Goal: Task Accomplishment & Management: Manage account settings

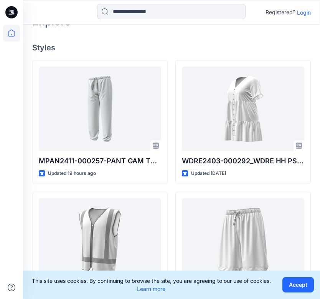
scroll to position [125, 0]
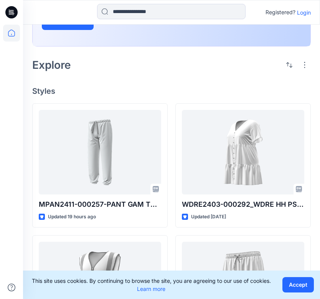
click at [304, 13] on p "Login" at bounding box center [304, 12] width 14 height 8
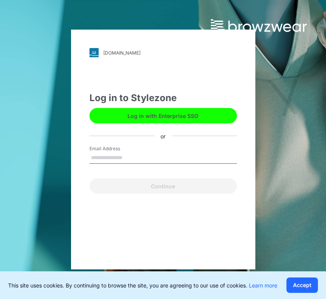
type input "**********"
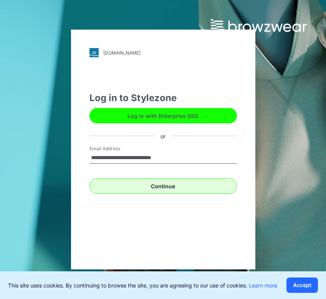
click at [168, 192] on button "Continue" at bounding box center [164, 185] width 148 height 15
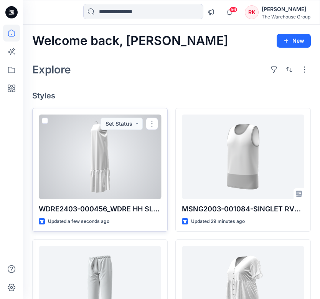
click at [130, 159] on div at bounding box center [100, 156] width 123 height 85
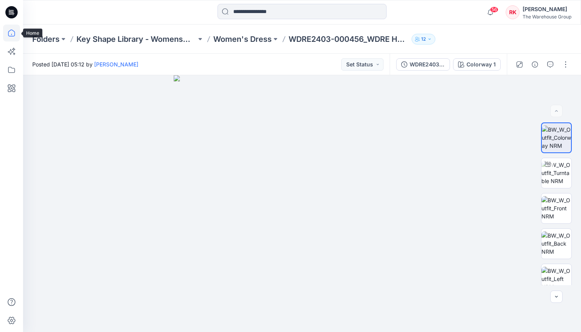
click at [10, 36] on icon at bounding box center [11, 33] width 17 height 17
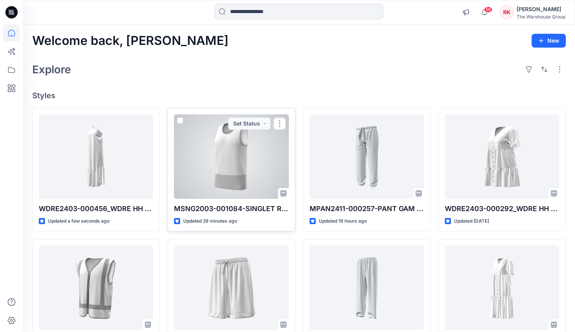
click at [242, 151] on div at bounding box center [231, 156] width 114 height 85
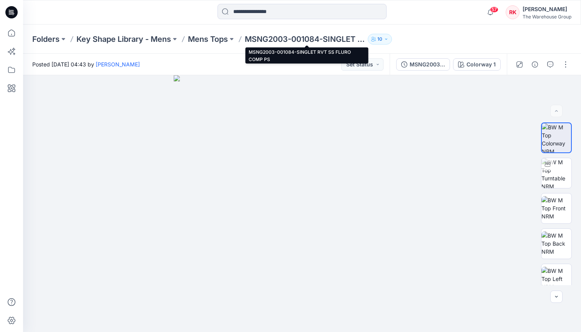
click at [247, 38] on p "MSNG2003-001084-SINGLET RVT SS FLURO COMP PS" at bounding box center [305, 39] width 120 height 11
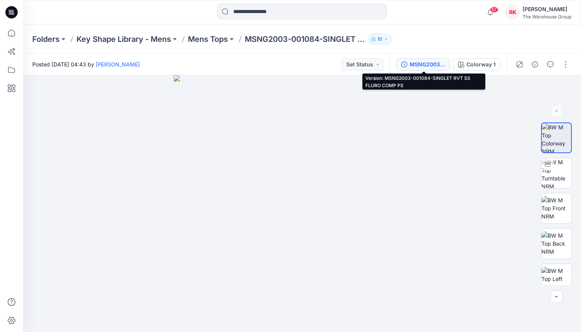
click at [326, 65] on div "MSNG2003-001084-SINGLET RVT SS FLURO COMP PS" at bounding box center [427, 64] width 35 height 8
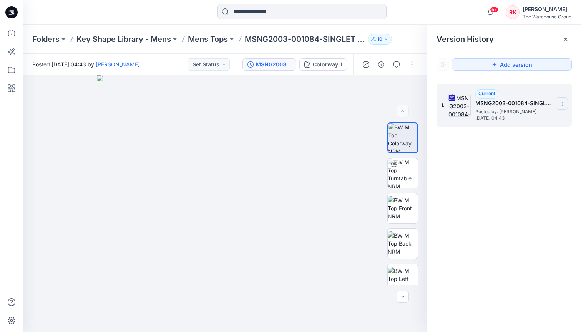
click at [326, 105] on icon at bounding box center [562, 104] width 6 height 6
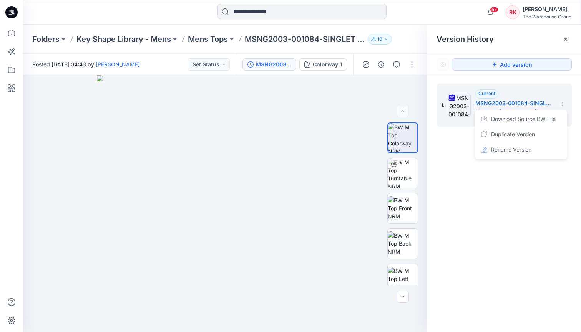
click at [326, 149] on span "Rename Version" at bounding box center [511, 149] width 40 height 9
click at [326, 102] on input "**********" at bounding box center [524, 103] width 85 height 12
drag, startPoint x: 487, startPoint y: 102, endPoint x: 531, endPoint y: 105, distance: 44.2
click at [326, 105] on input "**********" at bounding box center [524, 103] width 85 height 12
click at [326, 209] on div "**********" at bounding box center [504, 209] width 154 height 268
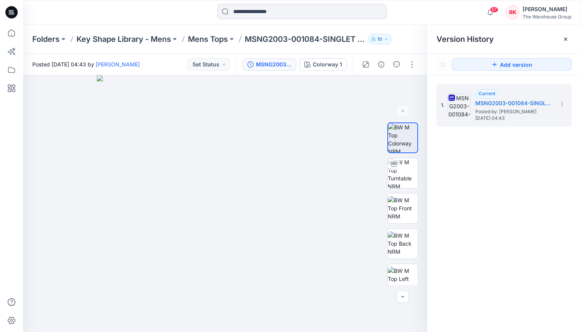
click at [272, 12] on input at bounding box center [301, 11] width 169 height 15
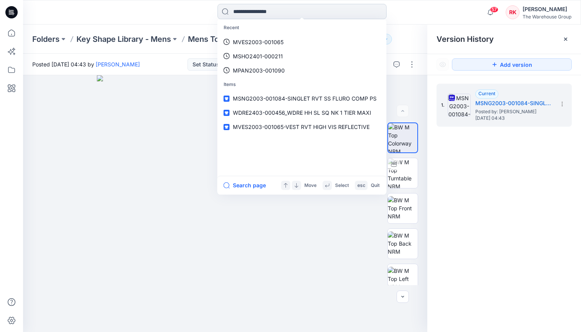
paste input "**********"
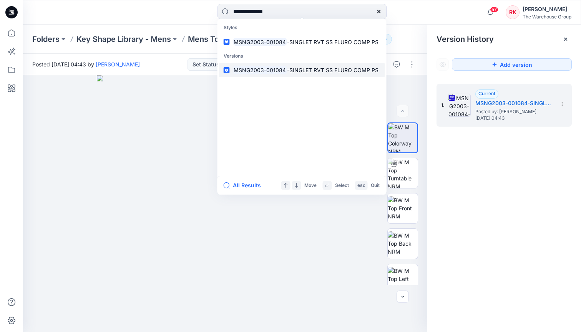
type input "**********"
click at [297, 70] on span "-SINGLET RVT SS FLURO COMP PS" at bounding box center [332, 70] width 91 height 7
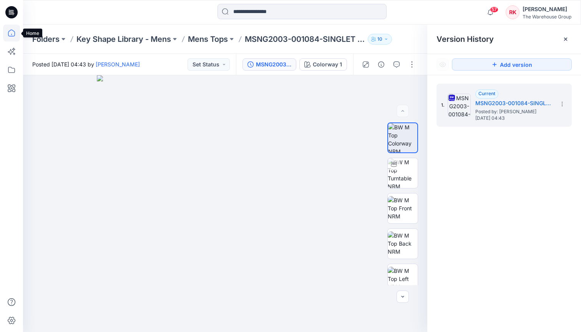
click at [10, 33] on icon at bounding box center [11, 33] width 17 height 17
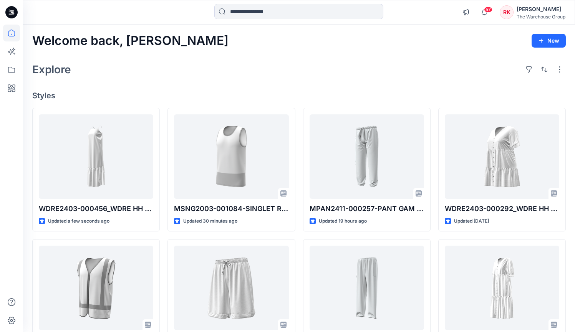
click at [162, 77] on div "Explore" at bounding box center [299, 69] width 534 height 18
click at [12, 70] on icon at bounding box center [11, 69] width 17 height 17
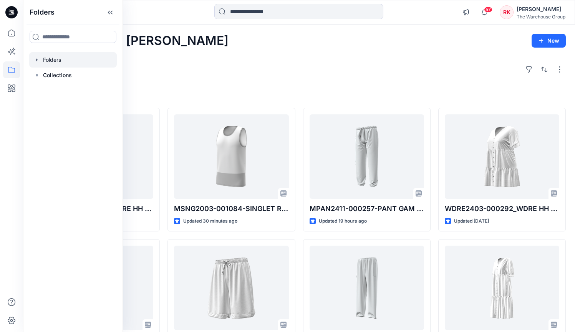
click at [53, 59] on div at bounding box center [73, 59] width 88 height 15
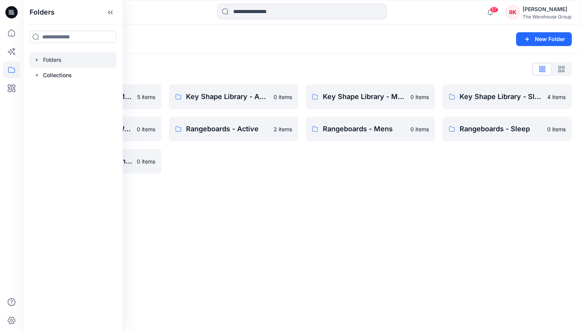
click at [308, 211] on div "Folders New Folder Folders List AW26 Development Mens New 5 items Key Shape Lib…" at bounding box center [302, 179] width 558 height 308
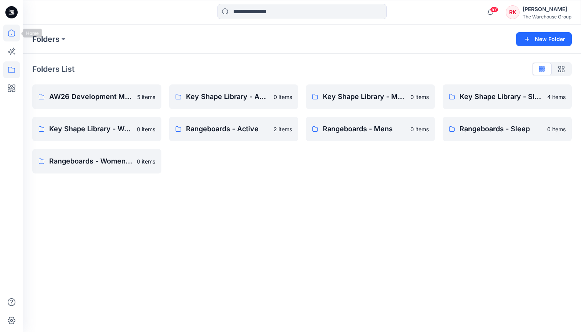
click at [11, 35] on icon at bounding box center [11, 33] width 17 height 17
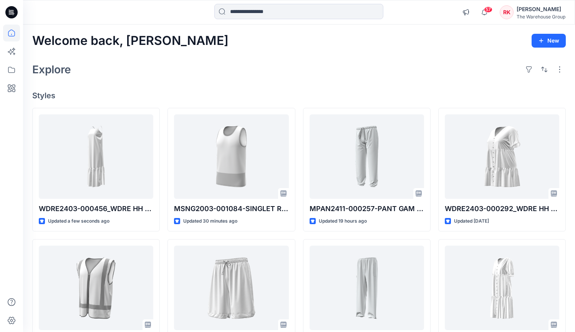
click at [164, 95] on h4 "Styles" at bounding box center [299, 95] width 534 height 9
click at [174, 62] on div "Explore" at bounding box center [299, 69] width 534 height 18
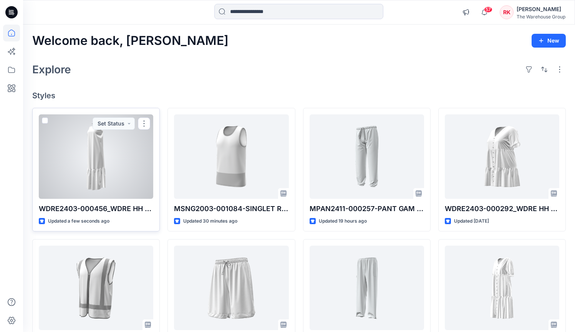
click at [68, 172] on div at bounding box center [96, 156] width 114 height 85
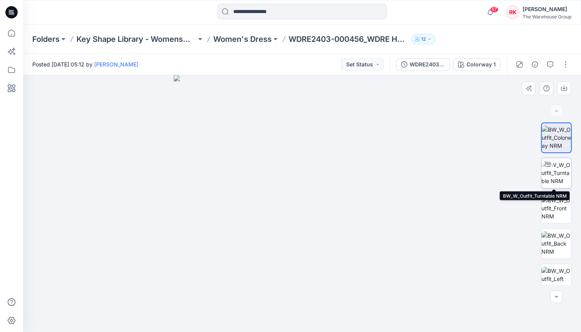
click at [326, 176] on img at bounding box center [556, 173] width 30 height 24
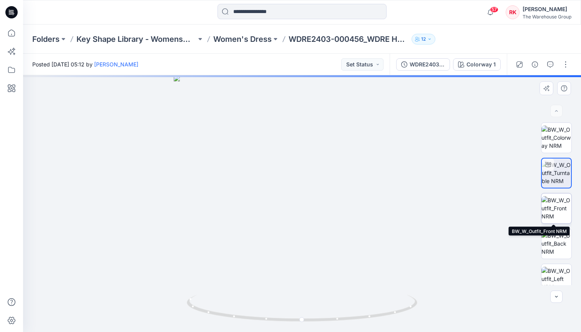
click at [326, 206] on img at bounding box center [556, 208] width 30 height 24
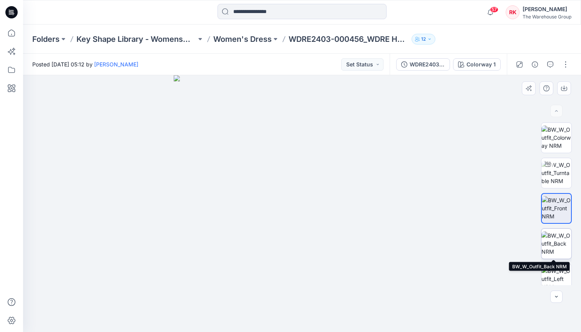
click at [326, 240] on img at bounding box center [556, 244] width 30 height 24
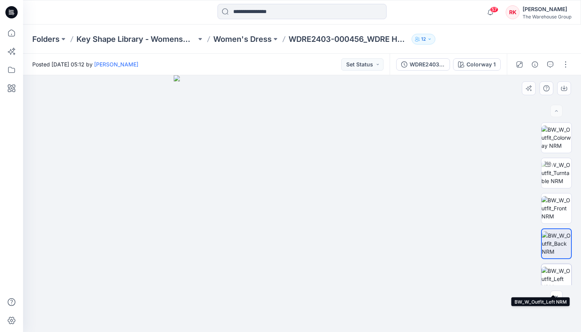
click at [326, 273] on img at bounding box center [556, 279] width 30 height 24
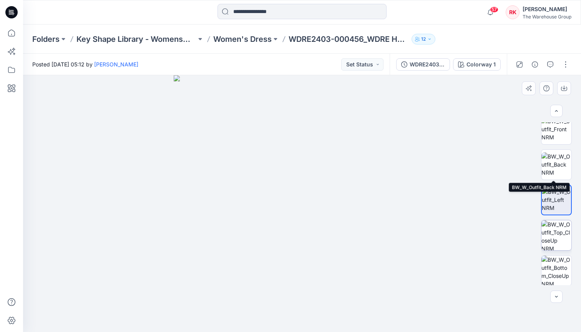
scroll to position [115, 0]
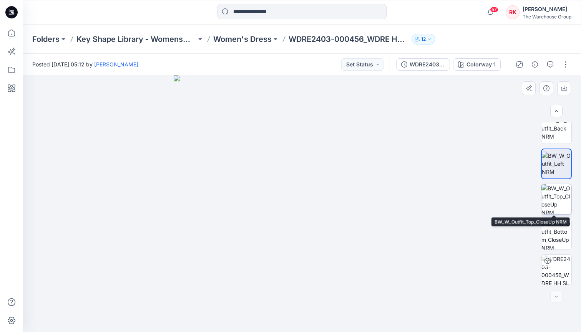
click at [326, 199] on img at bounding box center [556, 199] width 30 height 30
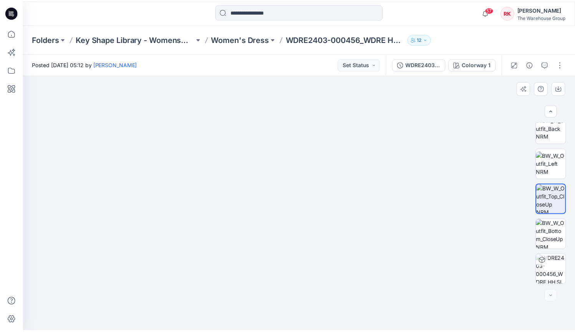
scroll to position [0, 0]
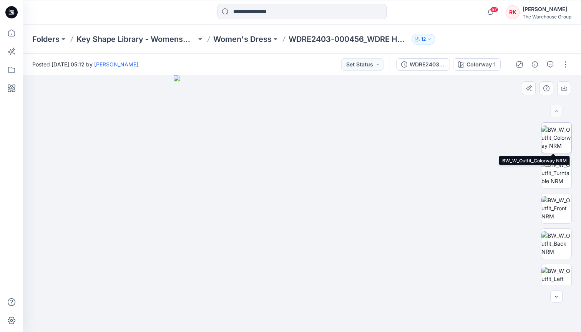
click at [326, 143] on img at bounding box center [556, 138] width 30 height 24
click at [326, 35] on div "Folders Key Shape Library - Womenswear Women's Dress WDRE2403-000456_WDRE HH SL…" at bounding box center [271, 39] width 479 height 11
click at [68, 16] on div at bounding box center [92, 12] width 139 height 17
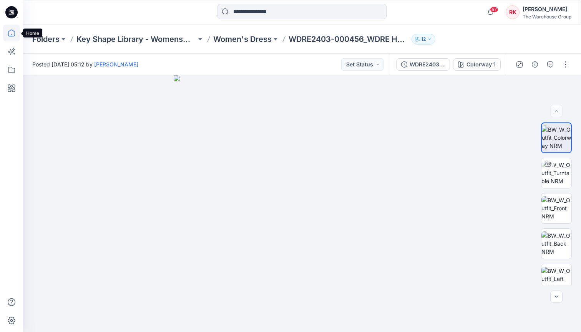
click at [10, 32] on icon at bounding box center [11, 33] width 17 height 17
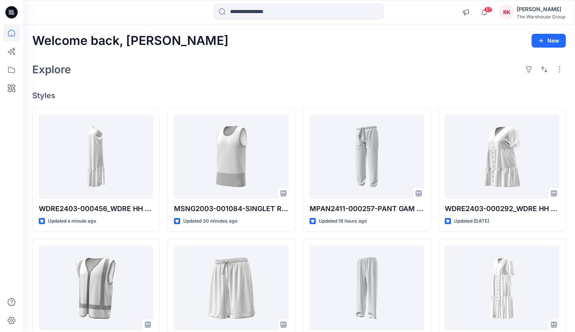
click at [237, 66] on div "Explore" at bounding box center [299, 69] width 534 height 18
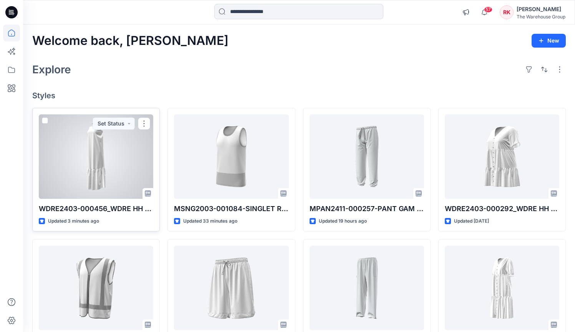
click at [116, 151] on div at bounding box center [96, 156] width 114 height 85
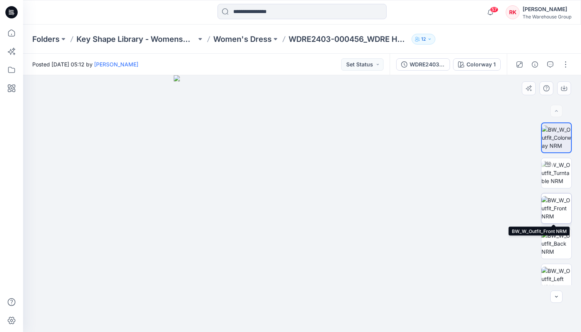
click at [326, 210] on img at bounding box center [556, 208] width 30 height 24
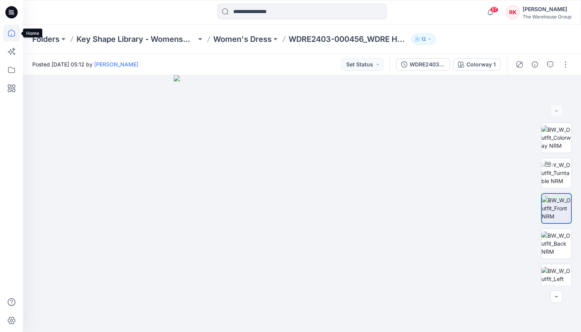
click at [11, 34] on icon at bounding box center [11, 33] width 17 height 17
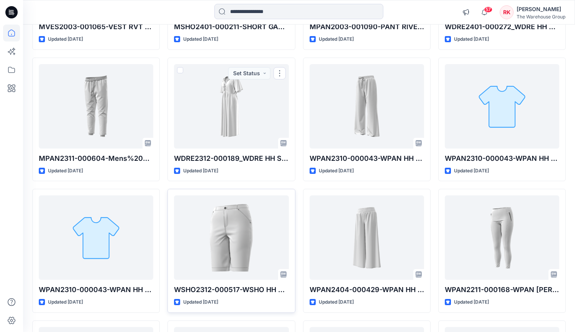
scroll to position [449, 0]
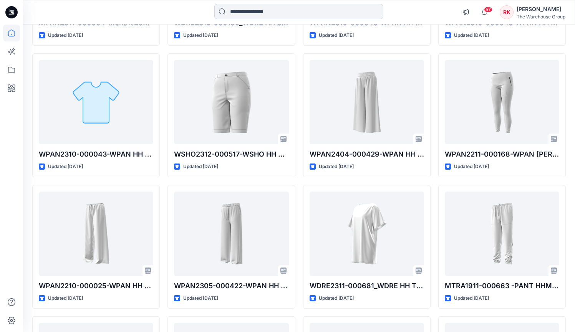
click at [262, 12] on input at bounding box center [298, 11] width 169 height 15
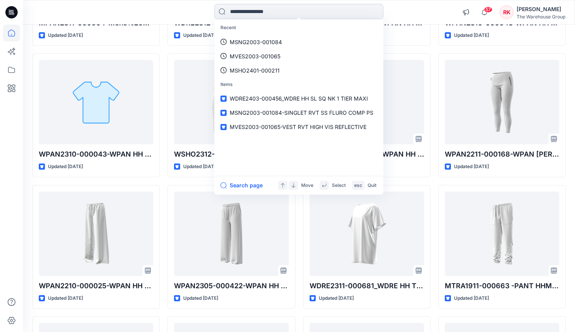
paste input "**********"
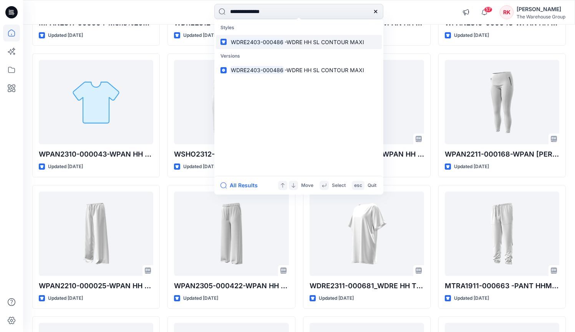
type input "**********"
click at [282, 43] on mark "WDRE2403-000486" at bounding box center [257, 42] width 55 height 9
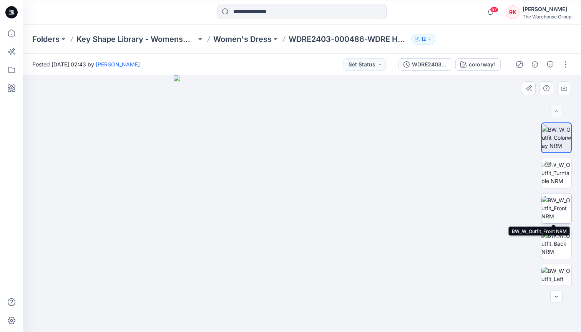
click at [326, 205] on img at bounding box center [556, 208] width 30 height 24
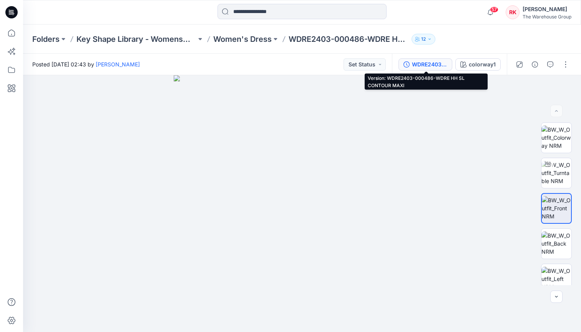
click at [326, 60] on div "WDRE2403-000486-WDRE HH SL CONTOUR MAXI" at bounding box center [429, 64] width 35 height 8
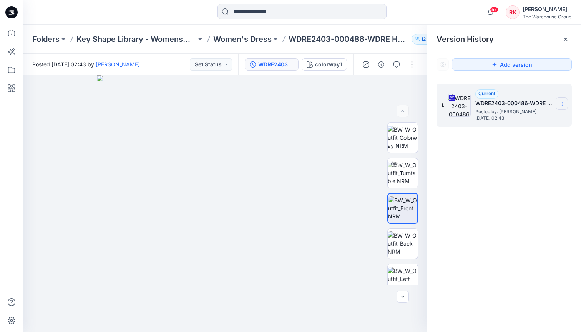
click at [326, 105] on icon at bounding box center [562, 104] width 6 height 6
click at [326, 151] on span "Rename Version" at bounding box center [511, 149] width 40 height 9
click at [326, 103] on input "**********" at bounding box center [524, 103] width 85 height 12
drag, startPoint x: 487, startPoint y: 102, endPoint x: 577, endPoint y: 105, distance: 90.0
click at [326, 105] on div "**********" at bounding box center [504, 209] width 154 height 268
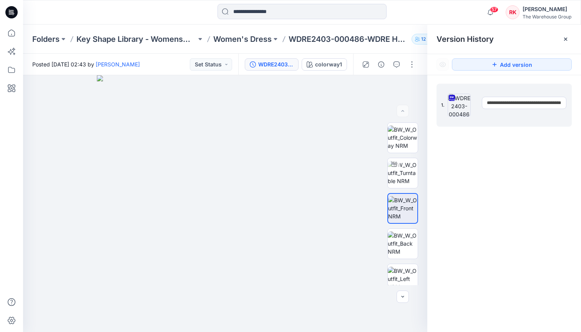
click at [326, 199] on div "**********" at bounding box center [504, 209] width 154 height 268
click at [262, 10] on input at bounding box center [301, 11] width 169 height 15
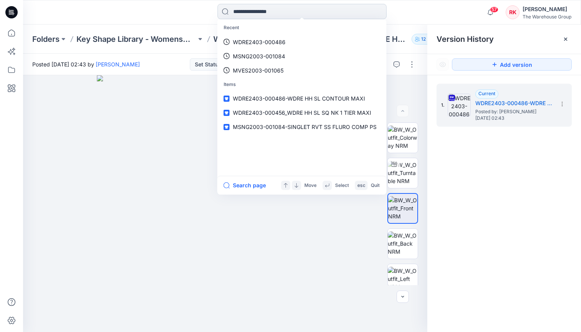
paste input "**********"
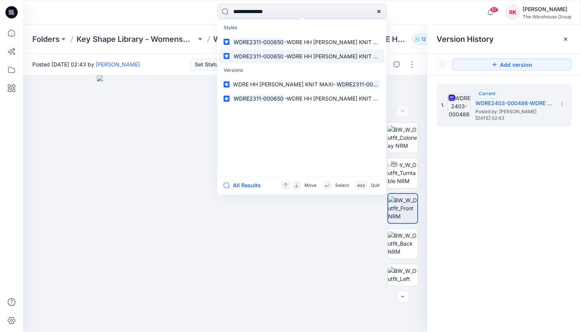
type input "**********"
click at [259, 54] on mark "WDRE2311-000650" at bounding box center [259, 56] width 52 height 9
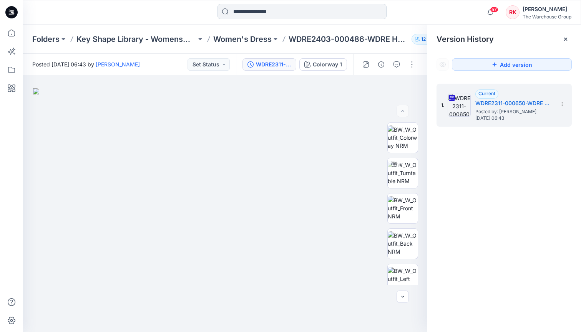
click at [245, 13] on input at bounding box center [301, 11] width 169 height 15
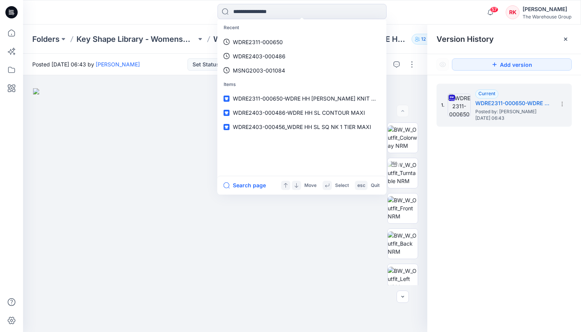
click at [238, 42] on p "WDRE2311-000650" at bounding box center [258, 42] width 50 height 8
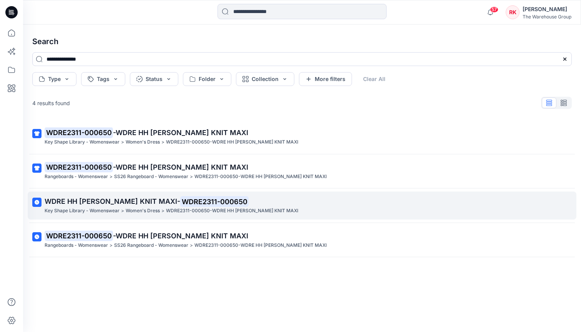
click at [144, 203] on span "WDRE HH SL SHIRD KNIT MAXI-" at bounding box center [113, 201] width 136 height 8
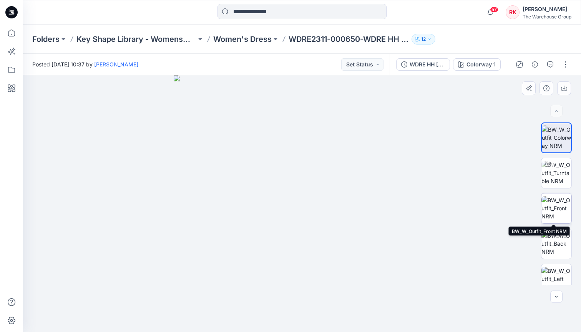
click at [326, 206] on img at bounding box center [556, 208] width 30 height 24
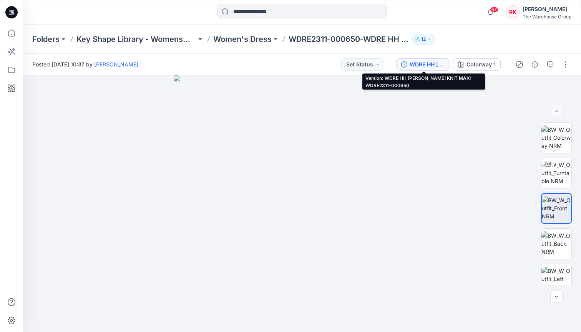
click at [326, 63] on div "WDRE HH SL SHIRD KNIT MAXI-WDRE2311-000650" at bounding box center [427, 64] width 35 height 8
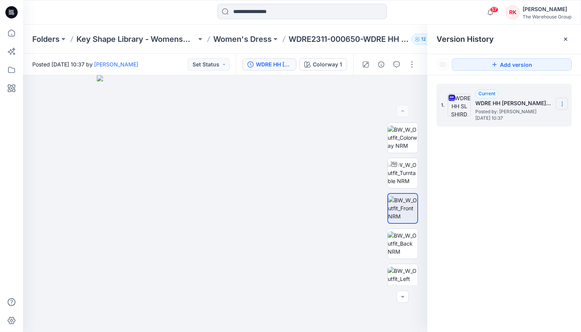
click at [326, 107] on section at bounding box center [562, 104] width 12 height 12
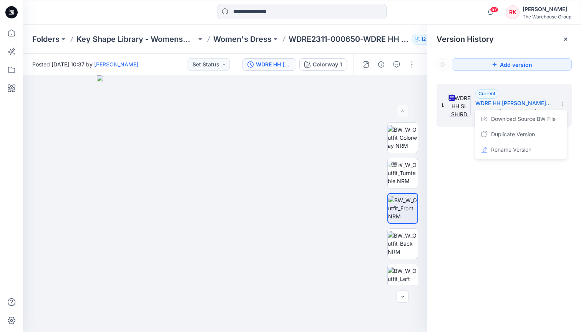
click at [326, 148] on span "Rename Version" at bounding box center [511, 149] width 40 height 9
click at [326, 180] on div "**********" at bounding box center [504, 209] width 154 height 268
click at [276, 10] on input at bounding box center [301, 11] width 169 height 15
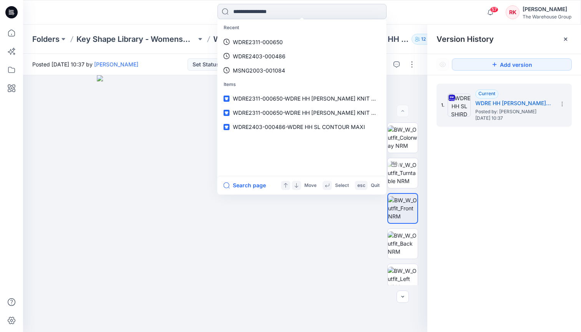
paste input "**********"
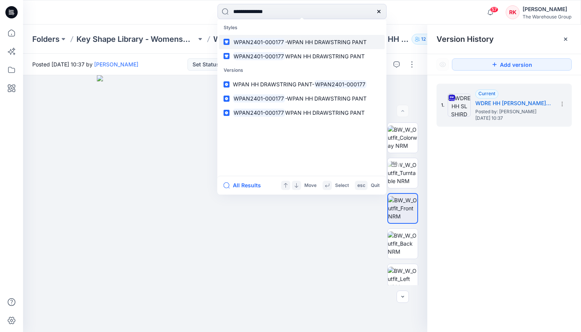
type input "**********"
click at [276, 40] on mark "WPAN2401-000177" at bounding box center [259, 42] width 53 height 9
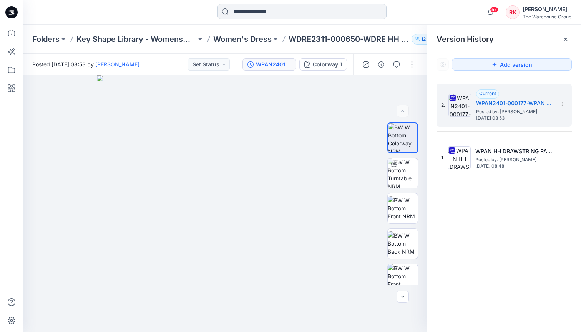
click at [252, 10] on input at bounding box center [301, 11] width 169 height 15
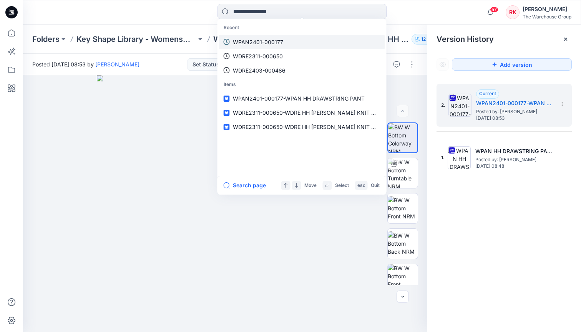
click at [247, 40] on p "WPAN2401-000177" at bounding box center [258, 42] width 50 height 8
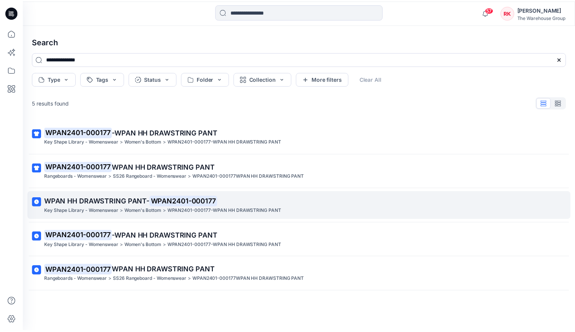
scroll to position [12, 0]
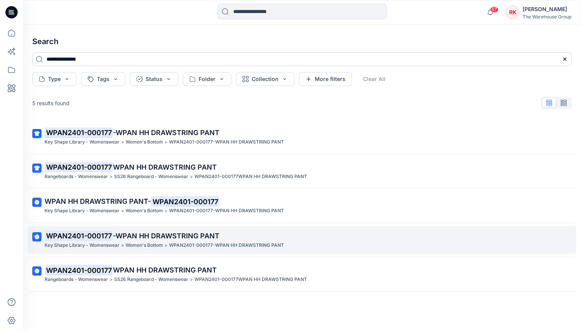
click at [141, 232] on span "-WPAN HH DRAWSTRING PANT" at bounding box center [166, 236] width 106 height 8
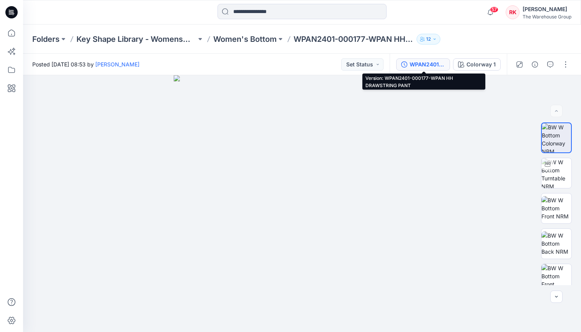
click at [326, 64] on div "WPAN2401-000177-WPAN HH DRAWSTRING PANT" at bounding box center [427, 64] width 35 height 8
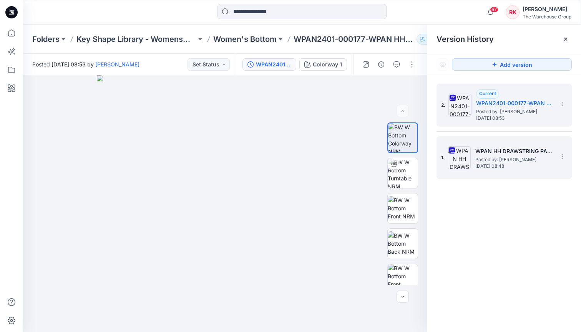
click at [326, 166] on img at bounding box center [459, 157] width 23 height 23
click at [326, 106] on img at bounding box center [459, 105] width 23 height 23
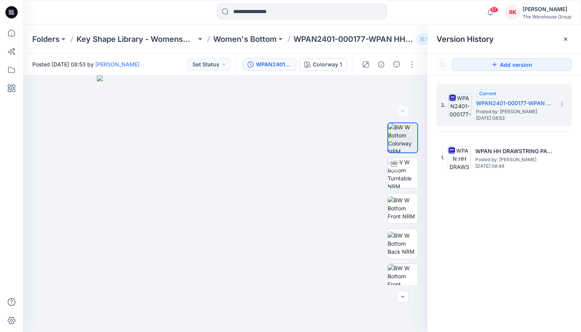
click at [326, 231] on div "2. Current WPAN2401-000177-WPAN HH DRAWSTRING PANT Posted by: Rajdeep Kaur Tues…" at bounding box center [504, 209] width 154 height 268
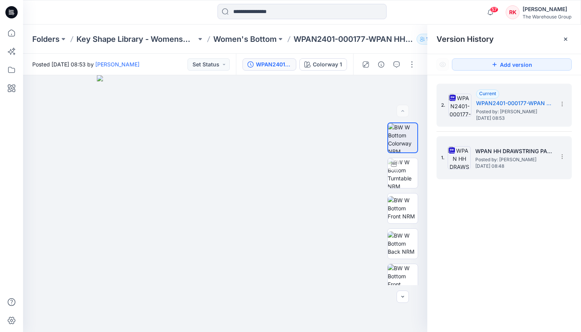
click at [326, 161] on img at bounding box center [459, 157] width 23 height 23
click at [326, 114] on img at bounding box center [459, 105] width 23 height 23
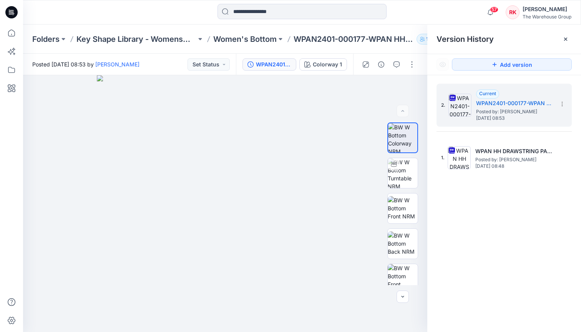
click at [326, 231] on div "2. Current WPAN2401-000177-WPAN HH DRAWSTRING PANT Posted by: Rajdeep Kaur Tues…" at bounding box center [504, 209] width 154 height 268
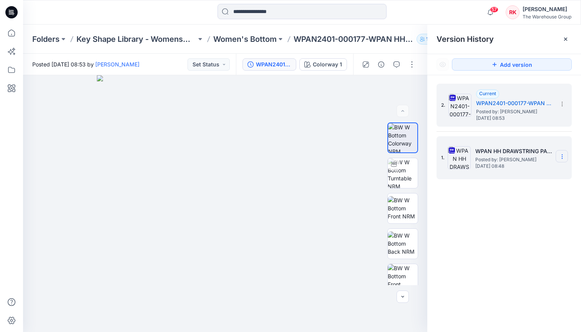
click at [326, 158] on icon at bounding box center [562, 157] width 6 height 6
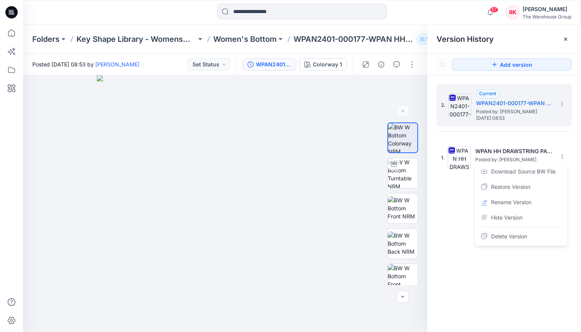
click at [326, 274] on div "2. Current WPAN2401-000177-WPAN HH DRAWSTRING PANT Posted by: Rajdeep Kaur Tues…" at bounding box center [504, 209] width 154 height 268
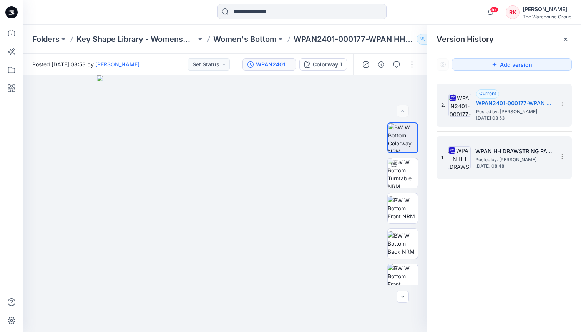
click at [326, 160] on img at bounding box center [459, 157] width 23 height 23
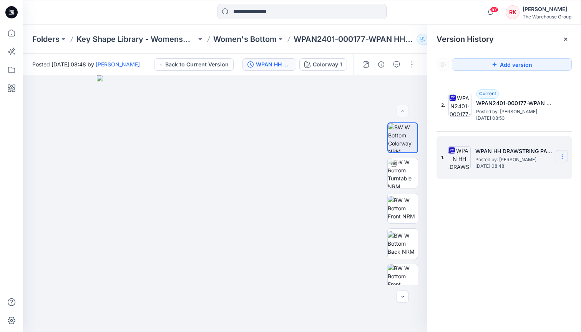
click at [326, 156] on icon at bounding box center [562, 157] width 6 height 6
click at [326, 262] on div "2. Current WPAN2401-000177-WPAN HH DRAWSTRING PANT Posted by: Rajdeep Kaur Tues…" at bounding box center [504, 209] width 154 height 268
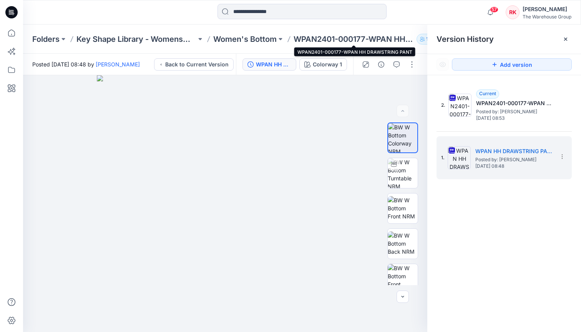
click at [326, 42] on p "WPAN2401-000177-WPAN HH DRAWSTRING PANT" at bounding box center [354, 39] width 120 height 11
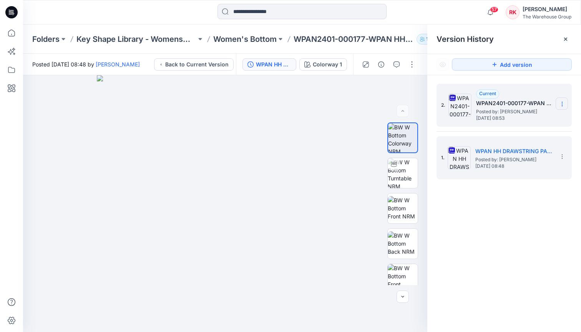
click at [326, 105] on icon at bounding box center [562, 104] width 6 height 6
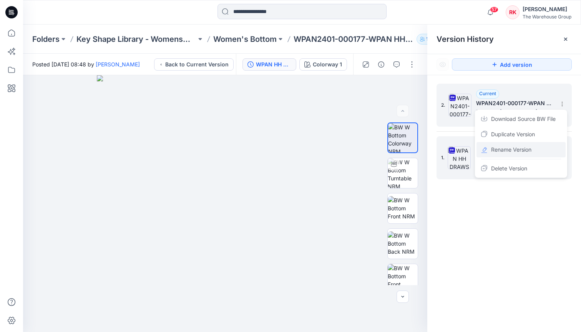
click at [326, 149] on span "Rename Version" at bounding box center [511, 149] width 40 height 9
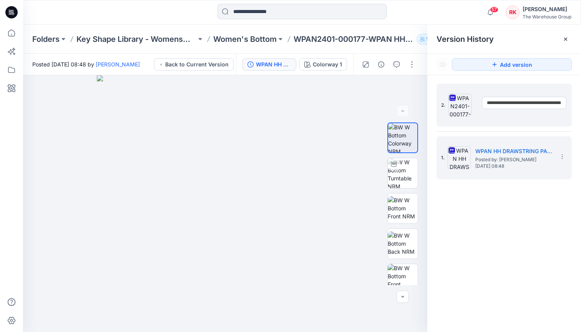
click at [326, 103] on input "**********" at bounding box center [524, 103] width 85 height 12
drag, startPoint x: 486, startPoint y: 103, endPoint x: 569, endPoint y: 104, distance: 82.2
click at [326, 104] on div "**********" at bounding box center [503, 105] width 135 height 43
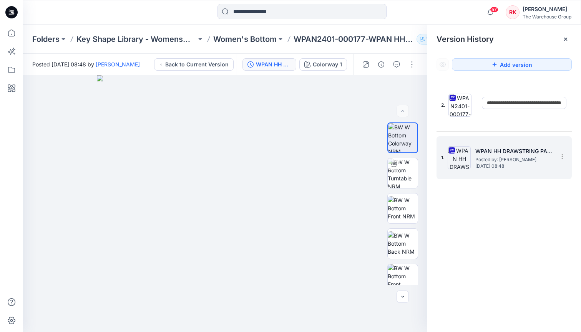
click at [326, 164] on span "Wednesday, October 16, 2024 08:48" at bounding box center [513, 166] width 77 height 5
click at [326, 179] on div "1. WPAN HH DRAWSTRING PANT-WPAN2401-000177 Posted by: Kathika Sarkar Wednesday,…" at bounding box center [503, 157] width 135 height 43
click at [326, 170] on div "1. WPAN HH DRAWSTRING PANT-WPAN2401-000177 Posted by: Kathika Sarkar Wednesday,…" at bounding box center [498, 157] width 115 height 37
click at [326, 156] on icon at bounding box center [562, 157] width 6 height 6
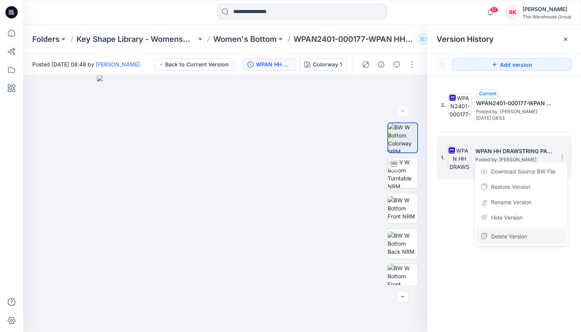
click at [326, 234] on span "Delete Version" at bounding box center [509, 236] width 36 height 9
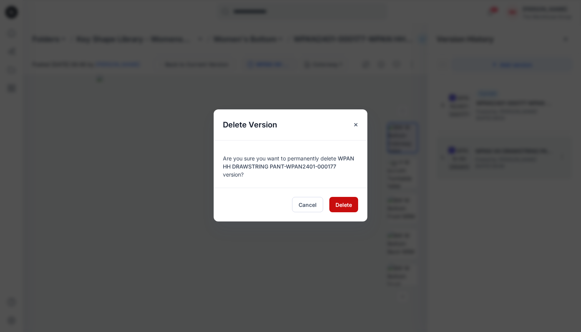
click at [326, 206] on span "Delete" at bounding box center [343, 205] width 17 height 8
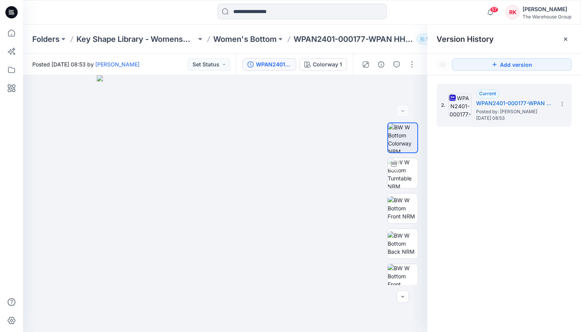
click at [326, 223] on div "2. Current WPAN2401-000177-WPAN HH DRAWSTRING PANT Posted by: Rajdeep Kaur Tues…" at bounding box center [504, 209] width 154 height 268
click at [11, 32] on icon at bounding box center [11, 33] width 17 height 17
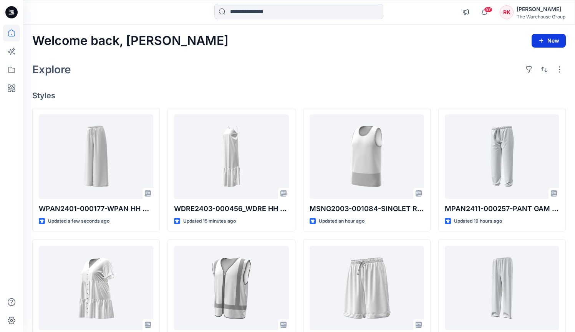
click at [326, 41] on button "New" at bounding box center [549, 41] width 34 height 14
click at [326, 68] on div "Explore" at bounding box center [299, 69] width 534 height 18
click at [326, 72] on button "button" at bounding box center [560, 69] width 12 height 12
drag, startPoint x: 383, startPoint y: 51, endPoint x: 387, endPoint y: 50, distance: 4.3
click at [326, 50] on div "Welcome back, Rajdeep New Explore Layout Grid Large Grid Folder View Compact Ca…" at bounding box center [299, 278] width 552 height 507
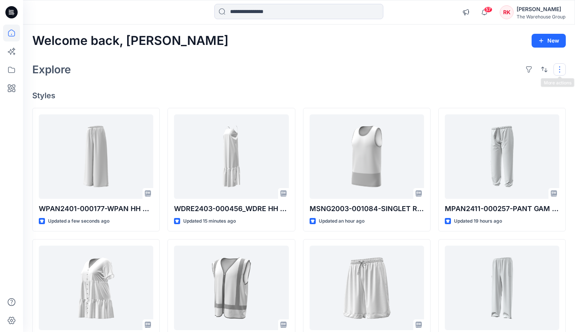
click at [326, 70] on button "button" at bounding box center [560, 69] width 12 height 12
click at [326, 38] on div "Welcome back, Rajdeep New" at bounding box center [299, 41] width 534 height 14
click at [326, 13] on div "RK" at bounding box center [507, 12] width 14 height 14
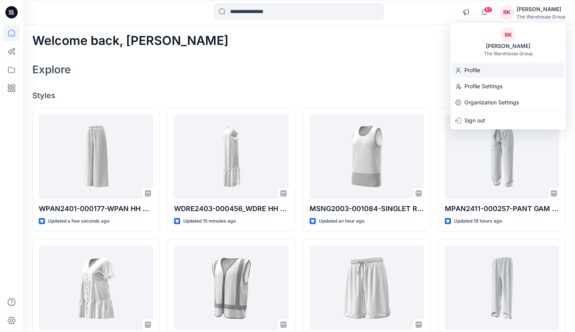
click at [326, 71] on p "Profile" at bounding box center [472, 70] width 16 height 15
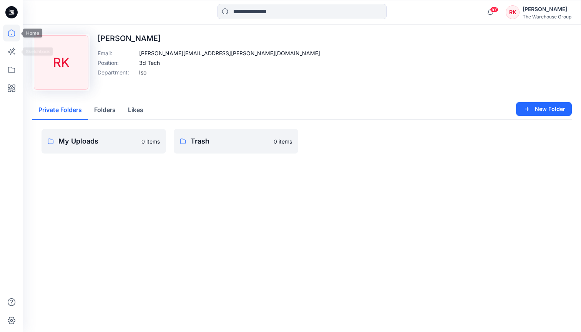
click at [10, 35] on icon at bounding box center [11, 33] width 17 height 17
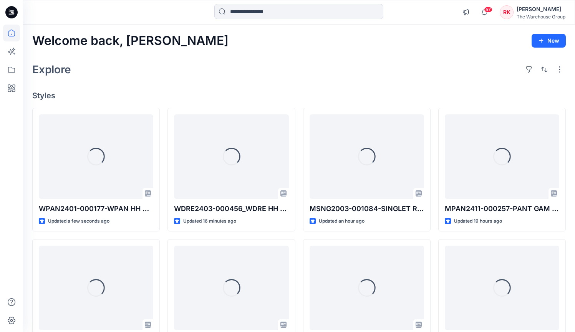
click at [326, 60] on div "Explore" at bounding box center [299, 69] width 534 height 18
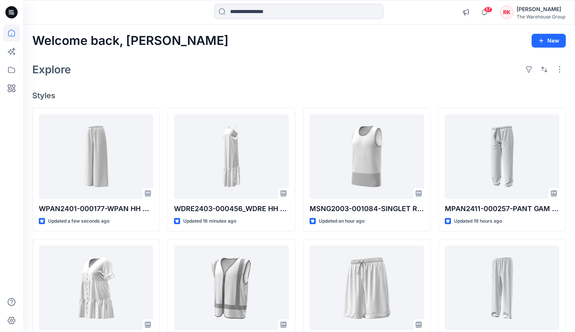
click at [253, 55] on div "Welcome back, Rajdeep New Explore Styles WPAN2401-000177-WPAN HH DRAWSTRING PAN…" at bounding box center [299, 278] width 552 height 507
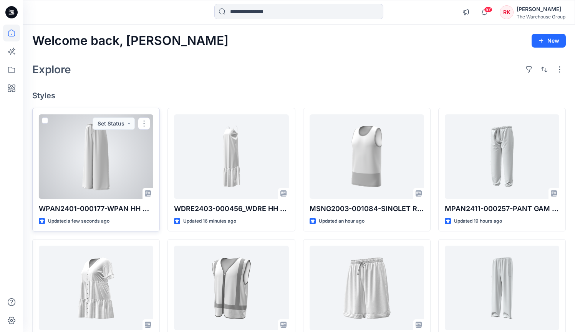
click at [103, 154] on div at bounding box center [96, 156] width 114 height 85
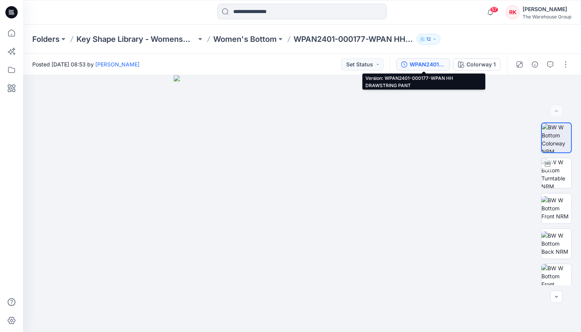
click at [326, 66] on div "WPAN2401-000177-WPAN HH DRAWSTRING PANT" at bounding box center [427, 64] width 35 height 8
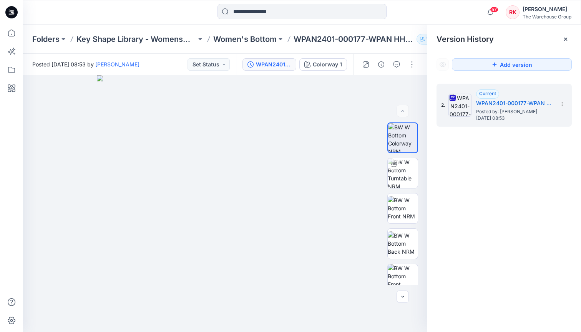
click at [326, 188] on div "2. Current WPAN2401-000177-WPAN HH DRAWSTRING PANT Posted by: Rajdeep Kaur Tues…" at bounding box center [504, 209] width 154 height 268
click at [326, 40] on icon at bounding box center [565, 39] width 6 height 6
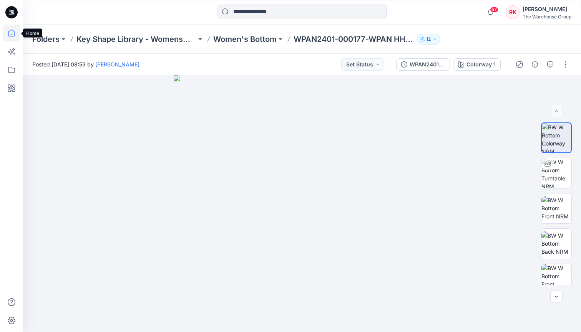
click at [8, 35] on icon at bounding box center [11, 33] width 17 height 17
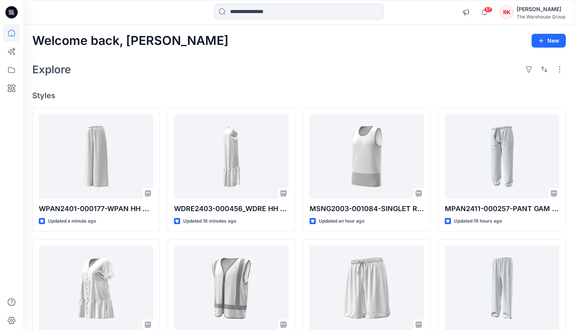
click at [168, 81] on div "Welcome back, Rajdeep New Explore Styles WPAN2401-000177-WPAN HH DRAWSTRING PAN…" at bounding box center [299, 278] width 552 height 507
click at [292, 86] on div "Welcome back, [PERSON_NAME] New Explore Styles WPAN2401-000177-WPAN HH DRAWSTRI…" at bounding box center [299, 278] width 552 height 507
click at [247, 12] on input at bounding box center [298, 11] width 169 height 15
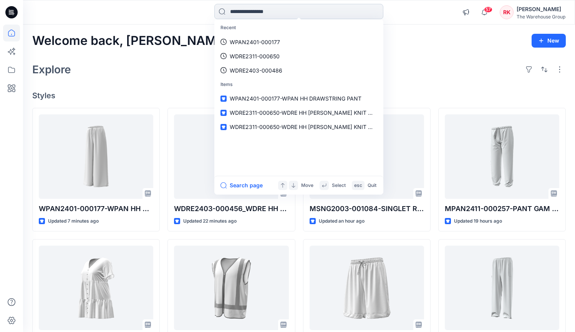
paste input "**********"
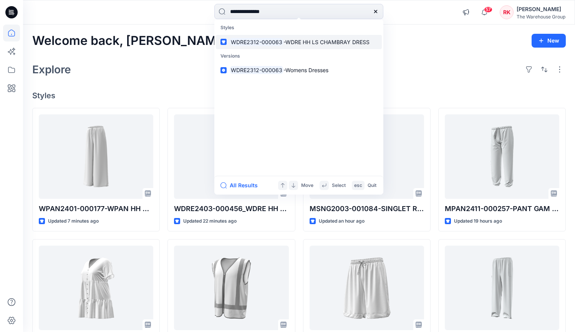
type input "**********"
click at [260, 38] on mark "WDRE2312-000063" at bounding box center [257, 42] width 54 height 9
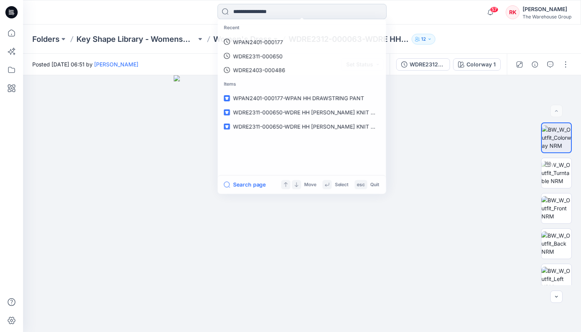
click at [260, 13] on input at bounding box center [301, 11] width 169 height 15
click at [256, 40] on p "WDRE2312-000063" at bounding box center [258, 42] width 51 height 8
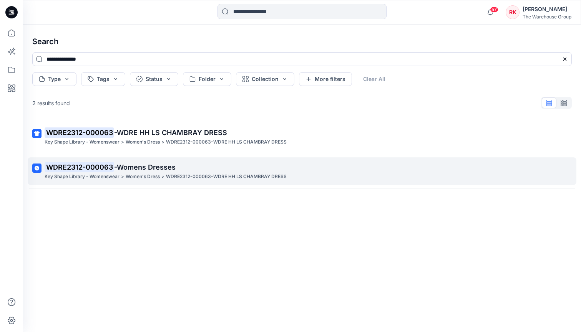
click at [167, 168] on span "-Womens Dresses" at bounding box center [144, 167] width 61 height 8
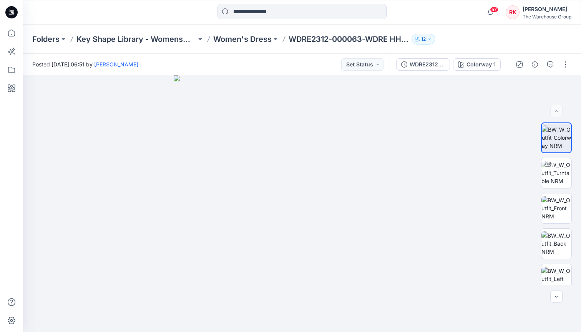
click at [137, 19] on div at bounding box center [92, 12] width 139 height 17
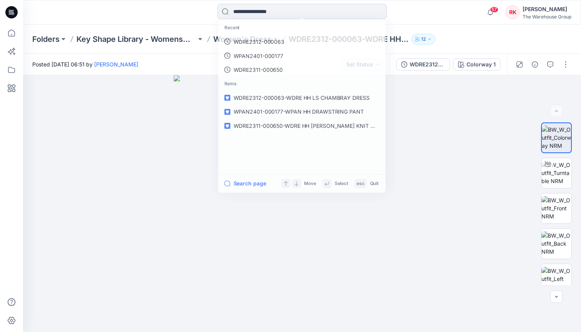
click at [250, 10] on input at bounding box center [301, 11] width 169 height 15
paste input "**********"
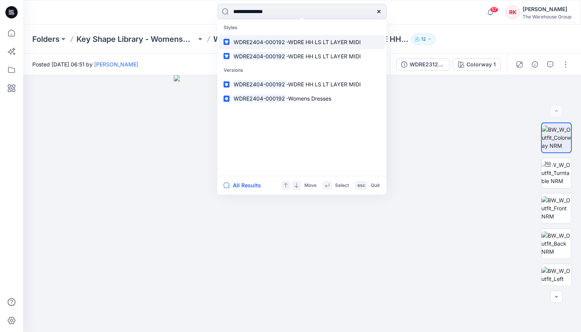
type input "**********"
click at [282, 43] on mark "WDRE2404-000192" at bounding box center [260, 42] width 54 height 9
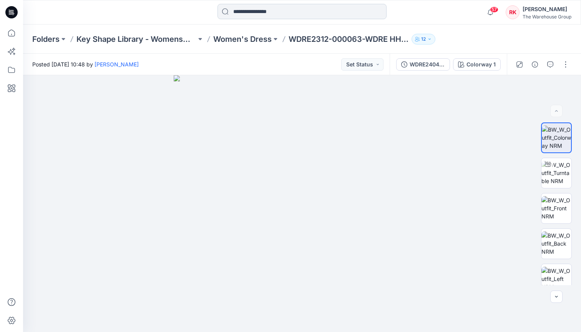
click at [239, 13] on input at bounding box center [301, 11] width 169 height 15
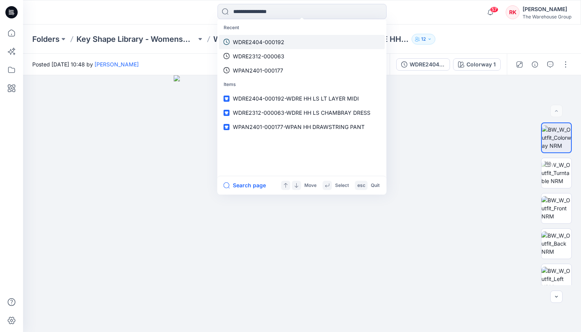
click at [255, 43] on p "WDRE2404-000192" at bounding box center [258, 42] width 51 height 8
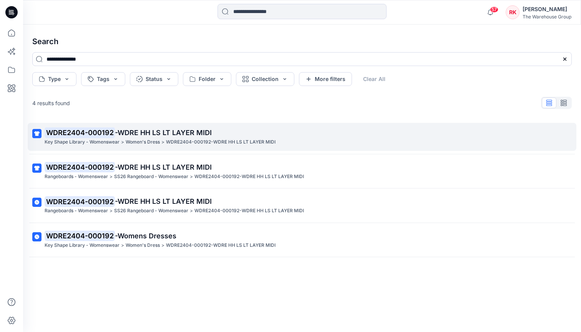
click at [166, 138] on p "WDRE2404-000192 -WDRE HH LS LT LAYER MIDI" at bounding box center [301, 133] width 513 height 11
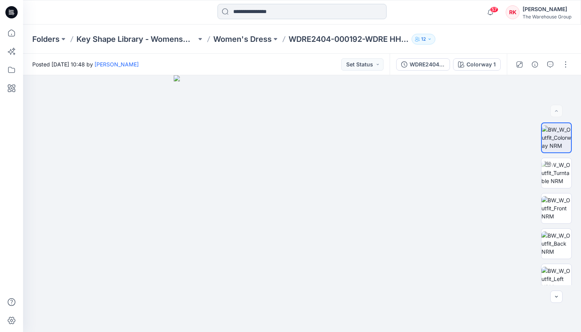
click at [239, 11] on input at bounding box center [301, 11] width 169 height 15
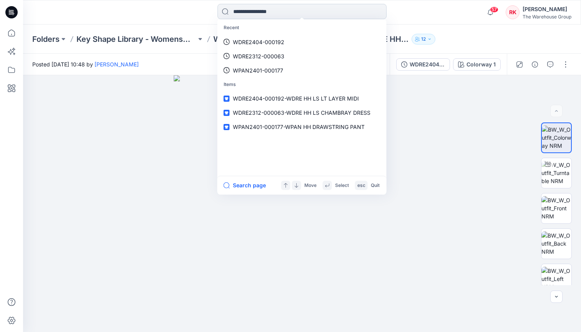
paste input "**********"
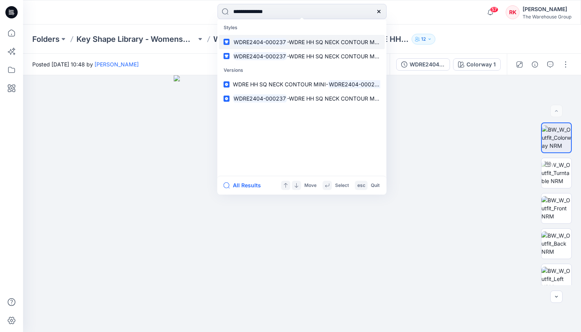
type input "**********"
click at [249, 37] on link "WDRE2404-000237 -WDRE HH SQ NECK CONTOUR MINI" at bounding box center [302, 42] width 166 height 14
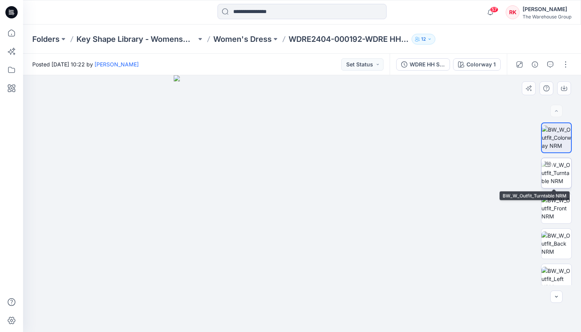
click at [552, 176] on img at bounding box center [556, 173] width 30 height 24
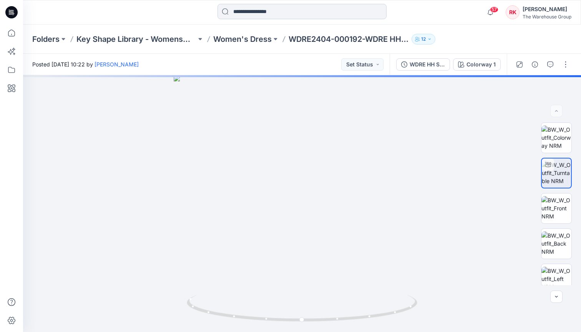
click at [257, 14] on input at bounding box center [301, 11] width 169 height 15
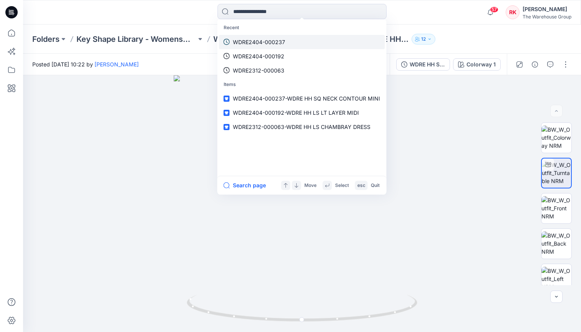
click at [260, 40] on p "WDRE2404-000237" at bounding box center [259, 42] width 52 height 8
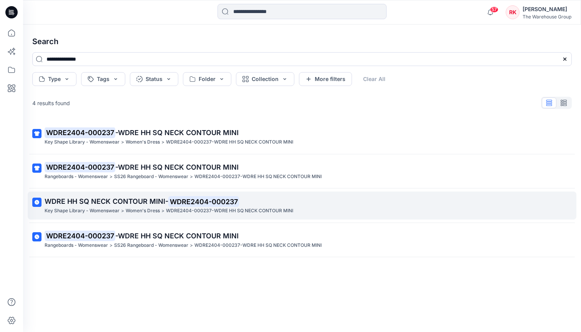
click at [211, 204] on mark "WDRE2404-000237" at bounding box center [203, 201] width 71 height 11
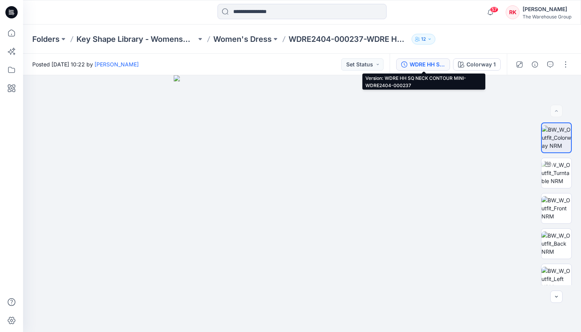
click at [432, 65] on div "WDRE HH SQ NECK CONTOUR MINI-WDRE2404-000237" at bounding box center [427, 64] width 35 height 8
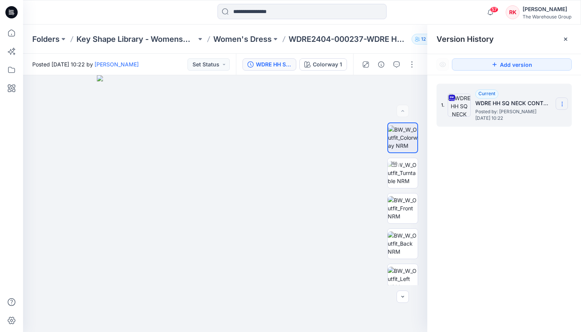
click at [562, 103] on icon at bounding box center [562, 104] width 6 height 6
click at [513, 192] on div "1. Current WDRE HH SQ NECK CONTOUR MINI-WDRE2404-000237 Posted by: Rajdeep Kaur…" at bounding box center [504, 209] width 154 height 268
click at [566, 40] on icon at bounding box center [565, 39] width 3 height 3
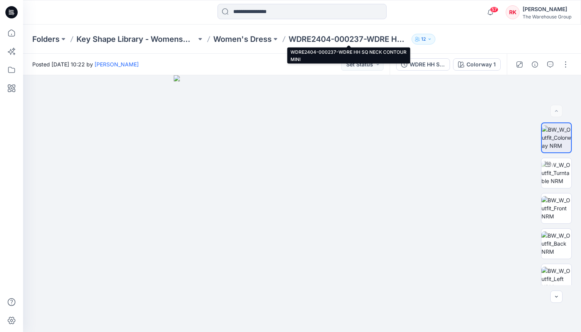
click at [338, 41] on p "WDRE2404-000237-WDRE HH SQ NECK CONTOUR MINI" at bounding box center [349, 39] width 120 height 11
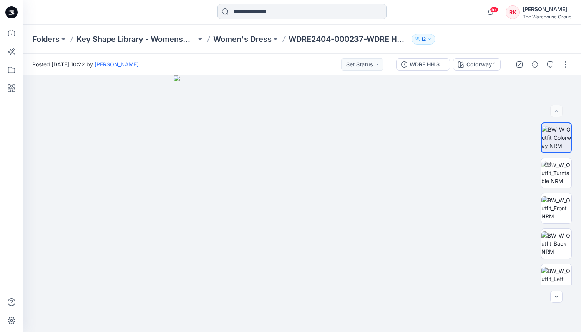
click at [260, 12] on input at bounding box center [301, 11] width 169 height 15
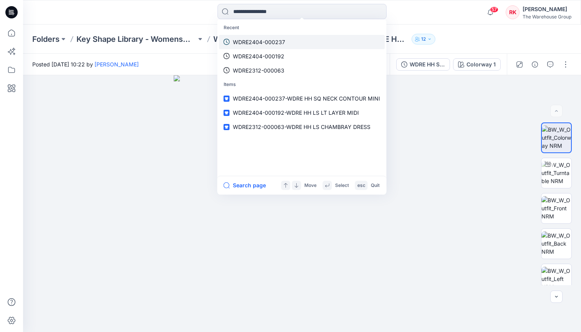
click at [255, 40] on p "WDRE2404-000237" at bounding box center [259, 42] width 52 height 8
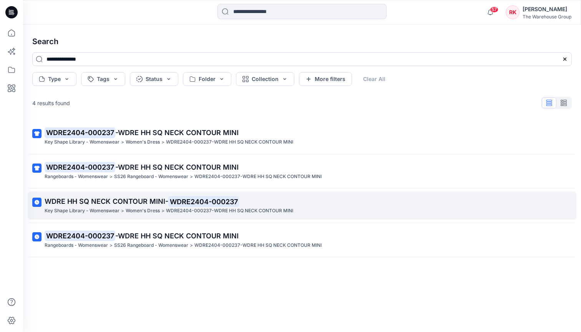
click at [139, 201] on span "WDRE HH SQ NECK CONTOUR MINI-" at bounding box center [107, 201] width 124 height 8
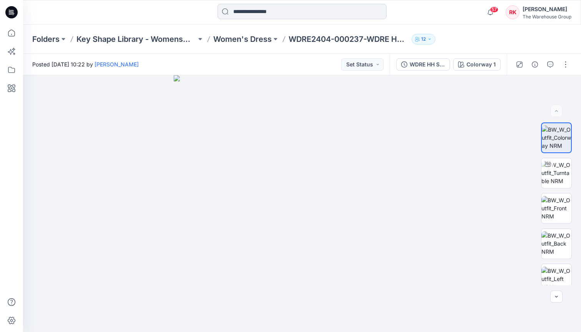
click at [261, 15] on input at bounding box center [301, 11] width 169 height 15
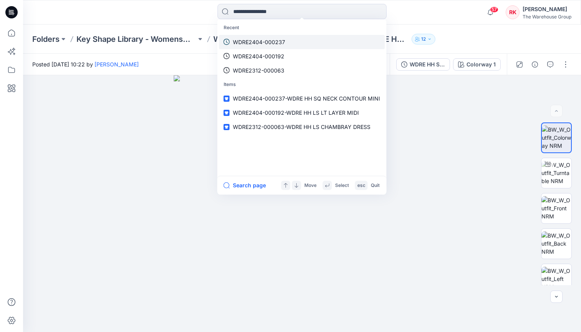
click at [268, 40] on p "WDRE2404-000237" at bounding box center [259, 42] width 52 height 8
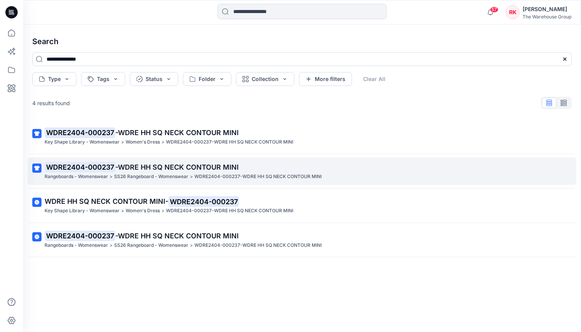
click at [159, 168] on span "-WDRE HH SQ NECK CONTOUR MINI" at bounding box center [176, 167] width 123 height 8
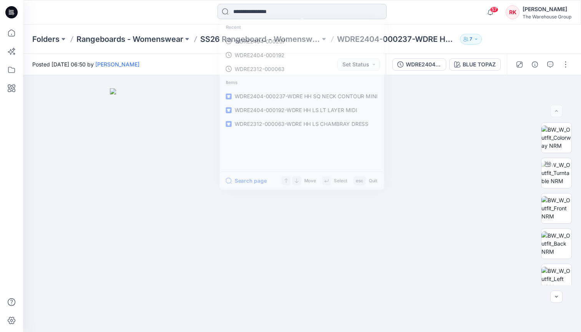
click at [272, 10] on input at bounding box center [301, 11] width 169 height 15
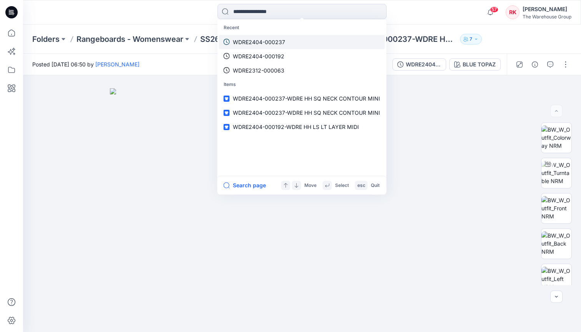
click at [263, 41] on p "WDRE2404-000237" at bounding box center [259, 42] width 52 height 8
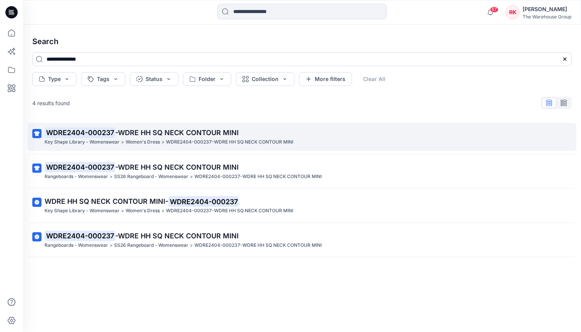
click at [182, 135] on span "-WDRE HH SQ NECK CONTOUR MINI" at bounding box center [176, 133] width 123 height 8
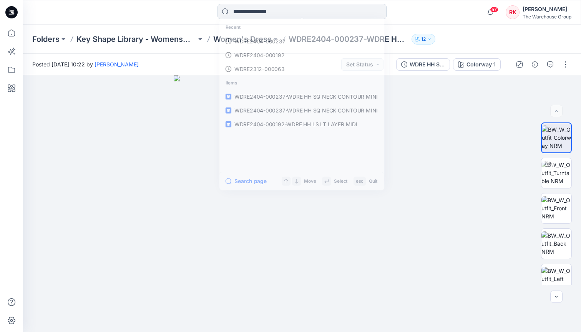
click at [287, 13] on input at bounding box center [301, 11] width 169 height 15
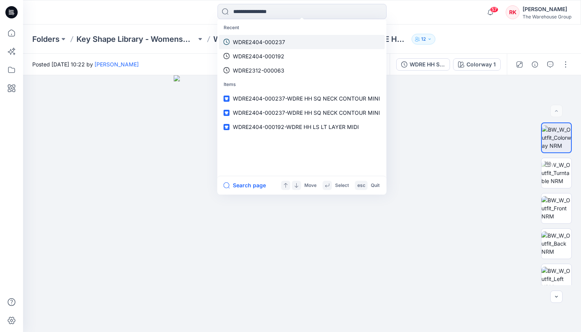
click at [263, 41] on p "WDRE2404-000237" at bounding box center [259, 42] width 52 height 8
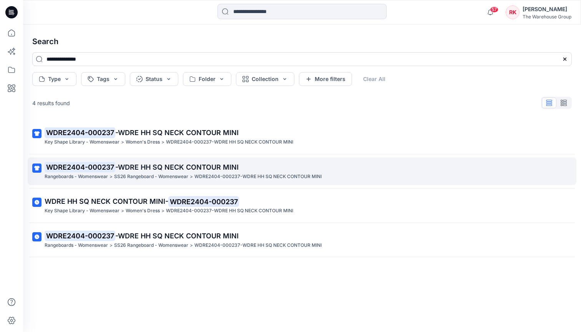
click at [166, 163] on span "-WDRE HH SQ NECK CONTOUR MINI" at bounding box center [176, 167] width 123 height 8
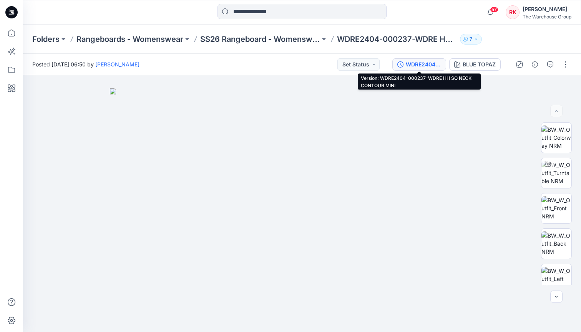
click at [428, 63] on div "WDRE2404-000237-WDRE HH SQ NECK CONTOUR MINI" at bounding box center [423, 64] width 35 height 8
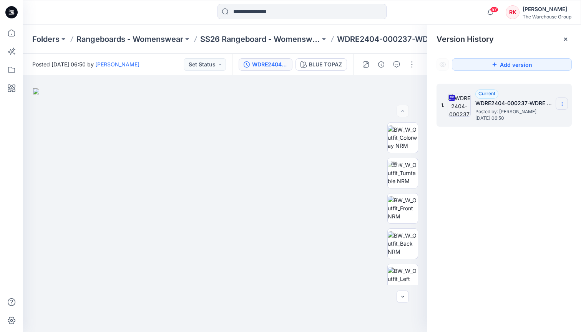
click at [561, 103] on icon at bounding box center [562, 104] width 6 height 6
click at [486, 179] on div "1. Current WDRE2404-000237-WDRE HH SQ NECK CONTOUR MINI Posted by: Rajdeep Kaur…" at bounding box center [504, 209] width 154 height 268
click at [558, 103] on section at bounding box center [562, 104] width 12 height 12
click at [505, 222] on div "1. Current WDRE2404-000237-WDRE HH SQ NECK CONTOUR MINI Posted by: Rajdeep Kaur…" at bounding box center [504, 209] width 154 height 268
click at [565, 40] on icon at bounding box center [565, 39] width 3 height 3
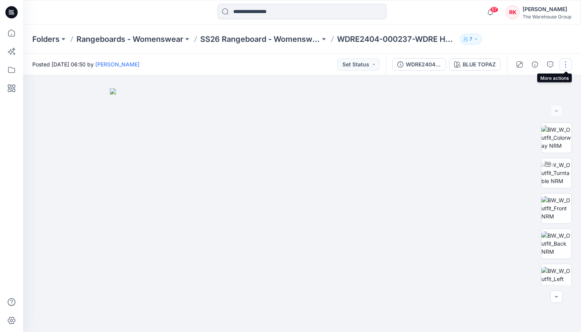
click at [568, 66] on button "button" at bounding box center [565, 64] width 12 height 12
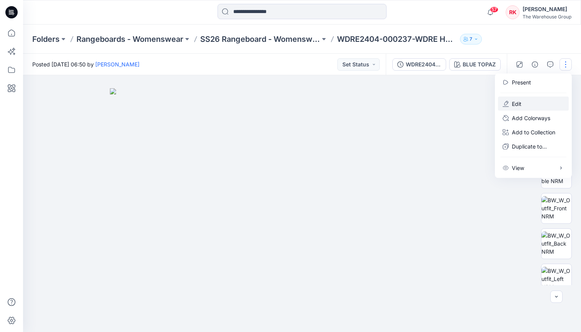
click at [515, 103] on p "Edit" at bounding box center [517, 104] width 10 height 8
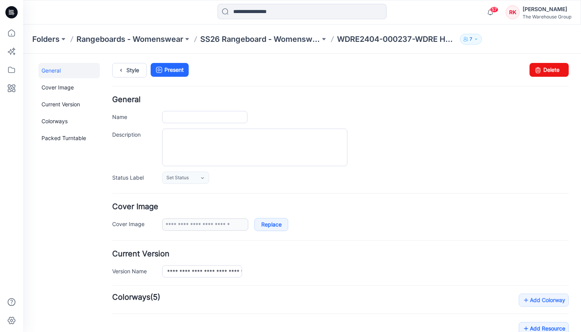
type input "**********"
click at [538, 70] on link "Delete" at bounding box center [548, 70] width 39 height 14
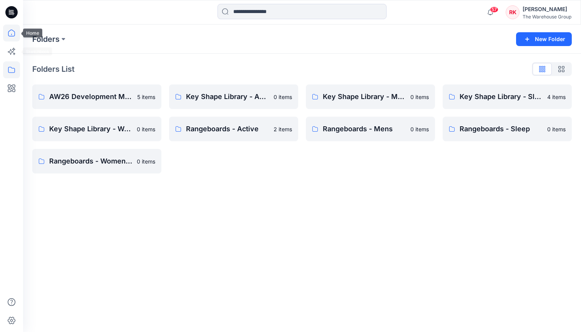
click at [14, 32] on icon at bounding box center [11, 33] width 17 height 17
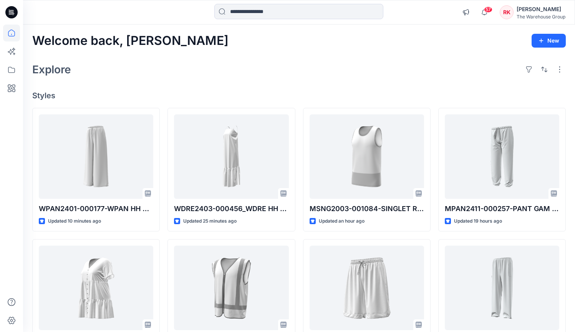
click at [247, 61] on div "Explore" at bounding box center [299, 69] width 534 height 18
click at [266, 11] on input at bounding box center [298, 11] width 169 height 15
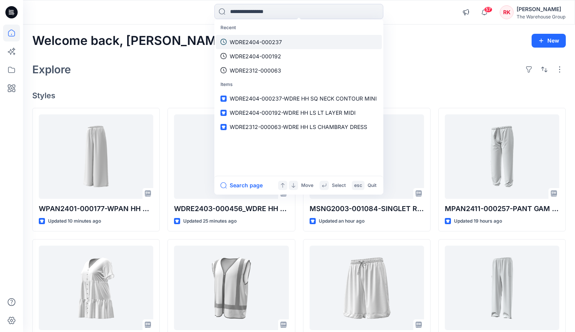
click at [260, 41] on p "WDRE2404-000237" at bounding box center [256, 42] width 52 height 8
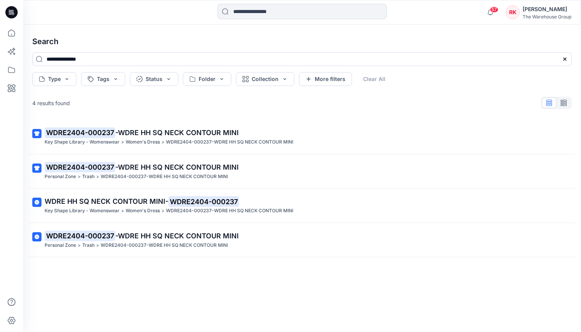
click at [124, 40] on h4 "Search" at bounding box center [302, 42] width 552 height 22
click at [14, 38] on icon at bounding box center [11, 33] width 17 height 17
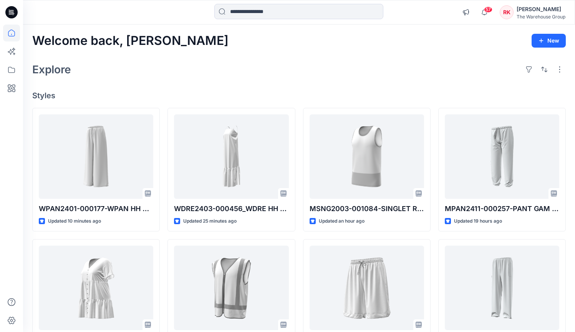
click at [507, 17] on div "RK" at bounding box center [507, 12] width 14 height 14
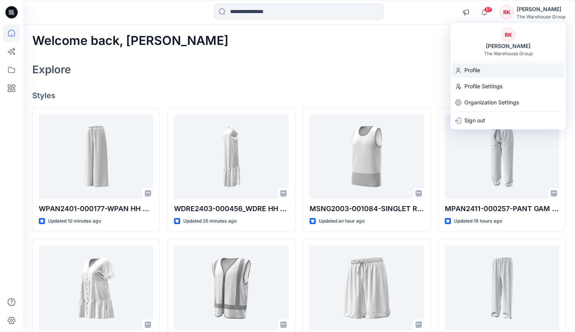
click at [475, 70] on p "Profile" at bounding box center [472, 70] width 16 height 15
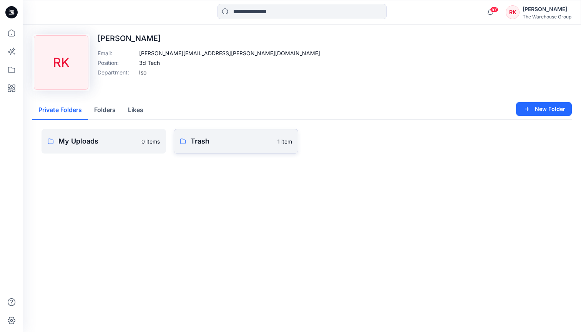
click at [233, 150] on link "Trash 1 item" at bounding box center [236, 141] width 124 height 25
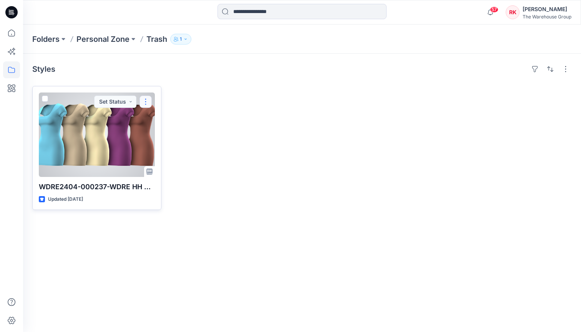
click at [146, 103] on button "button" at bounding box center [145, 102] width 12 height 12
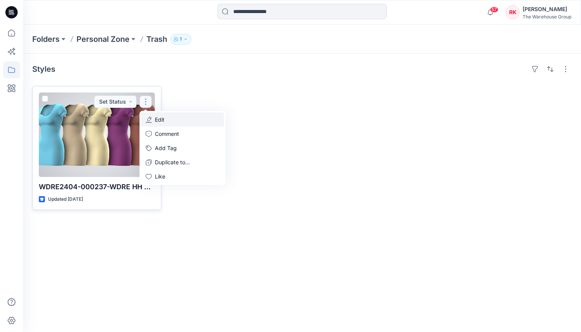
click at [158, 122] on p "Edit" at bounding box center [160, 120] width 10 height 8
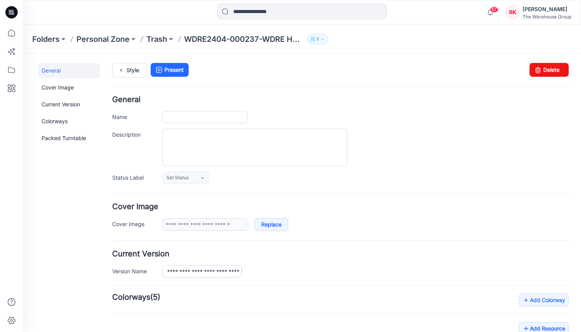
type input "**********"
click at [539, 67] on link "Delete" at bounding box center [548, 70] width 39 height 14
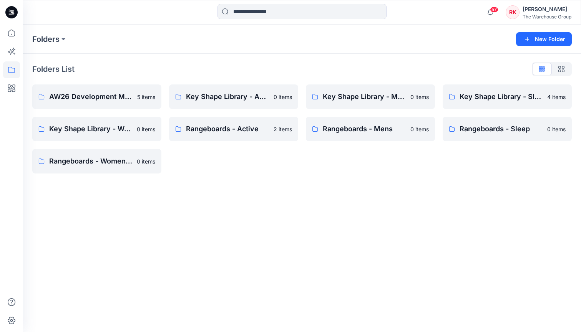
click at [515, 10] on div "RK" at bounding box center [513, 12] width 14 height 14
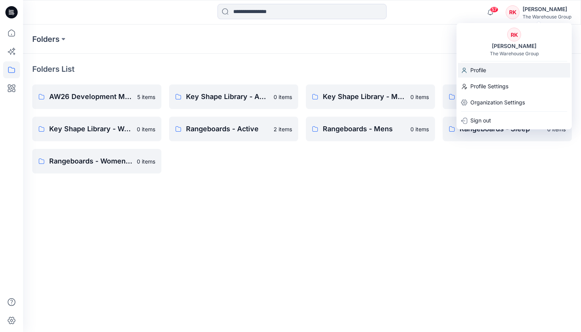
click at [474, 72] on p "Profile" at bounding box center [478, 70] width 16 height 15
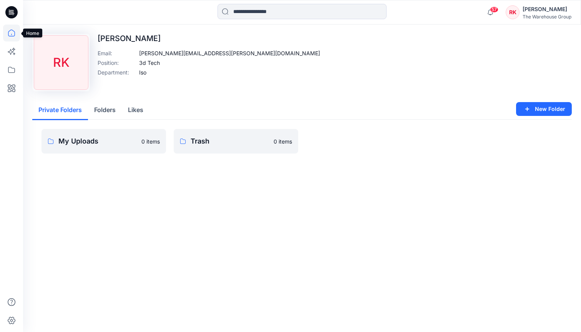
click at [11, 37] on icon at bounding box center [11, 33] width 17 height 17
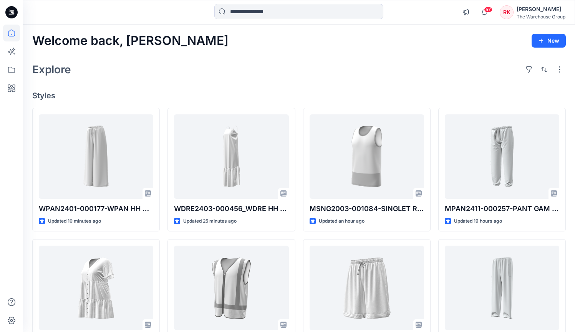
click at [204, 41] on div "Welcome back, [PERSON_NAME] New" at bounding box center [299, 41] width 534 height 14
click at [244, 7] on input at bounding box center [298, 11] width 169 height 15
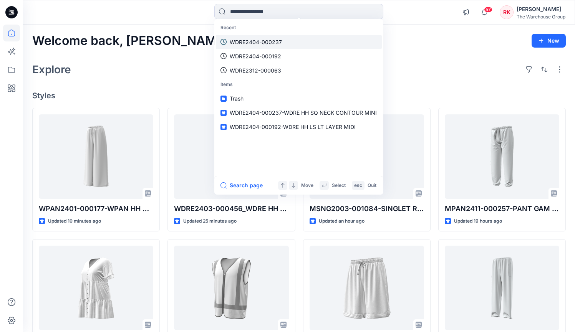
click at [245, 42] on p "WDRE2404-000237" at bounding box center [256, 42] width 52 height 8
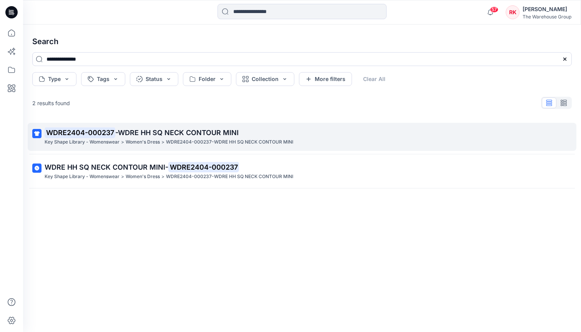
click at [119, 138] on p "Key Shape Library - Womenswear" at bounding box center [82, 142] width 75 height 8
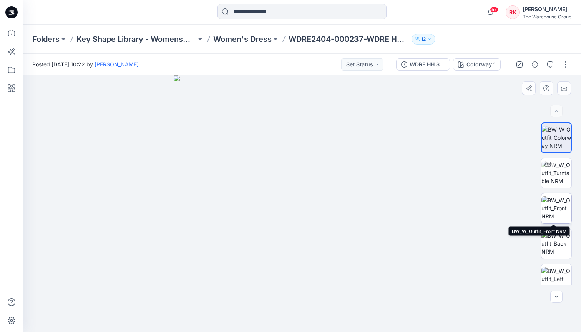
click at [557, 209] on img at bounding box center [556, 208] width 30 height 24
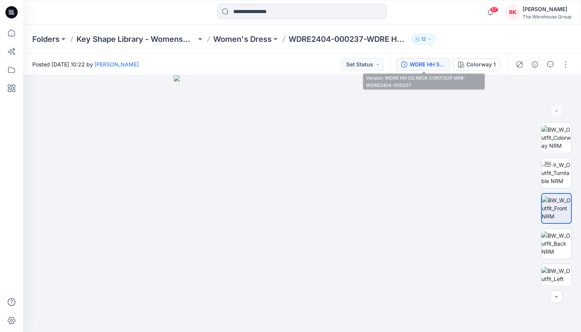
click at [421, 66] on div "WDRE HH SQ NECK CONTOUR MINI-WDRE2404-000237" at bounding box center [427, 64] width 35 height 8
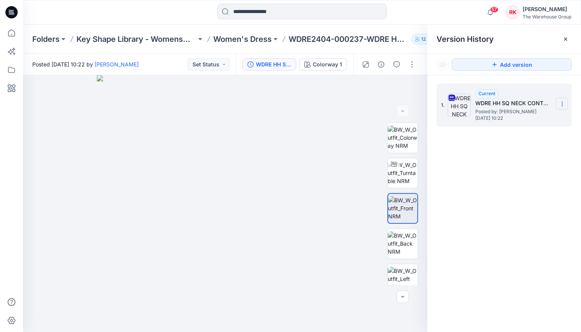
click at [562, 105] on icon at bounding box center [562, 104] width 0 height 0
click at [514, 149] on span "Rename Version" at bounding box center [511, 149] width 40 height 9
click at [515, 176] on div "**********" at bounding box center [504, 209] width 154 height 268
